Goal: Find specific page/section: Find specific page/section

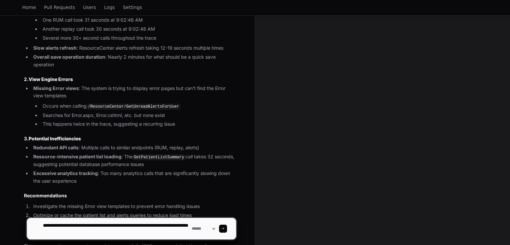
scroll to position [217, 0]
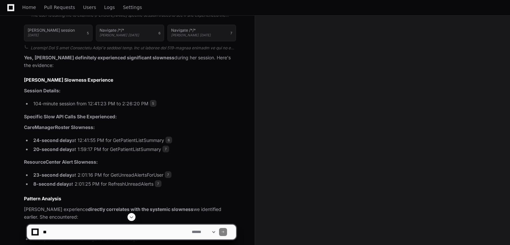
scroll to position [1457, 0]
